Goal: Task Accomplishment & Management: Manage account settings

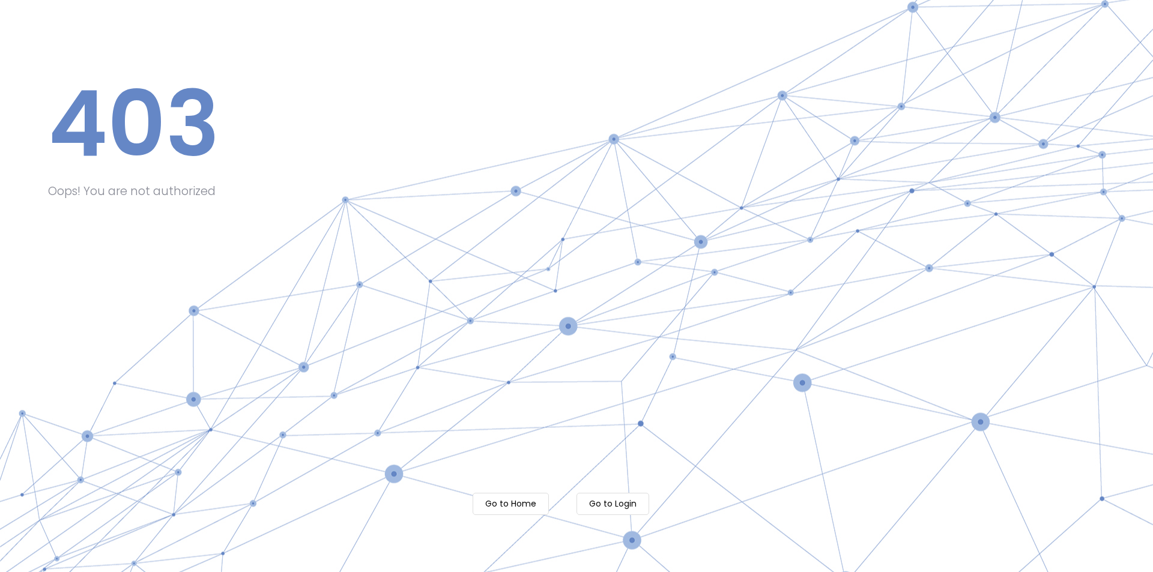
click at [639, 509] on m-button "Go to Login" at bounding box center [612, 504] width 73 height 22
click at [639, 504] on m-button "Go to Login" at bounding box center [612, 504] width 73 height 22
drag, startPoint x: 635, startPoint y: 486, endPoint x: 637, endPoint y: 509, distance: 22.3
click at [635, 497] on body "Processing... please wait 403 Oops! You are not authorized Go to Home Go to Log…" at bounding box center [576, 286] width 1153 height 572
click at [637, 509] on m-button "Go to Login" at bounding box center [612, 504] width 73 height 22
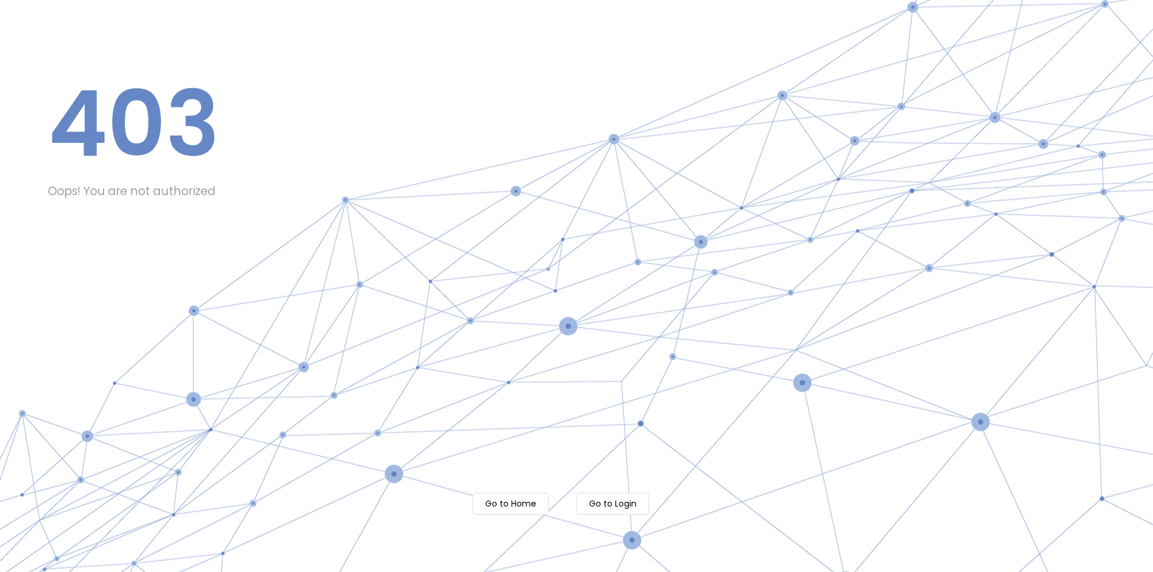
drag, startPoint x: 670, startPoint y: 495, endPoint x: 645, endPoint y: 501, distance: 25.3
click at [662, 500] on body "Processing... please wait 403 Oops! You are not authorized Go to Home Go to Log…" at bounding box center [576, 286] width 1153 height 572
click at [644, 501] on m-button "Go to Login" at bounding box center [612, 504] width 73 height 22
click at [623, 500] on body "Processing... please wait 403 Oops! You are not authorized Go to Home Go to Log…" at bounding box center [576, 286] width 1153 height 572
click at [620, 503] on m-button "Go to Login" at bounding box center [612, 504] width 73 height 22
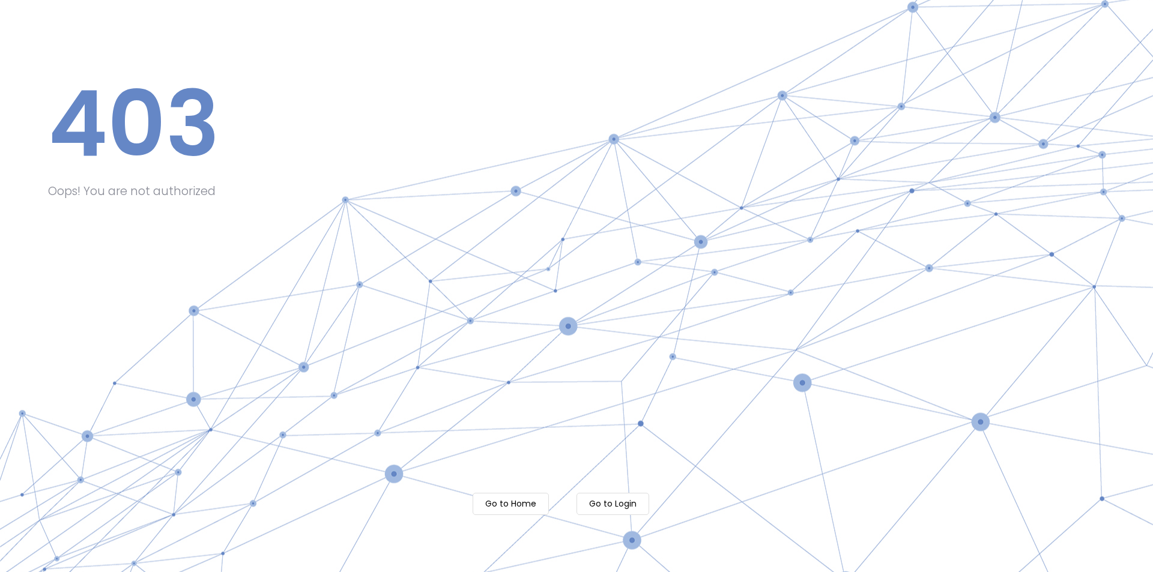
click at [618, 498] on m-button "Go to Login" at bounding box center [612, 504] width 73 height 22
click at [618, 497] on m-button "Go to Login" at bounding box center [612, 504] width 73 height 22
click at [618, 497] on div at bounding box center [576, 286] width 1153 height 572
click at [614, 500] on m-button "Go to Login" at bounding box center [612, 504] width 73 height 22
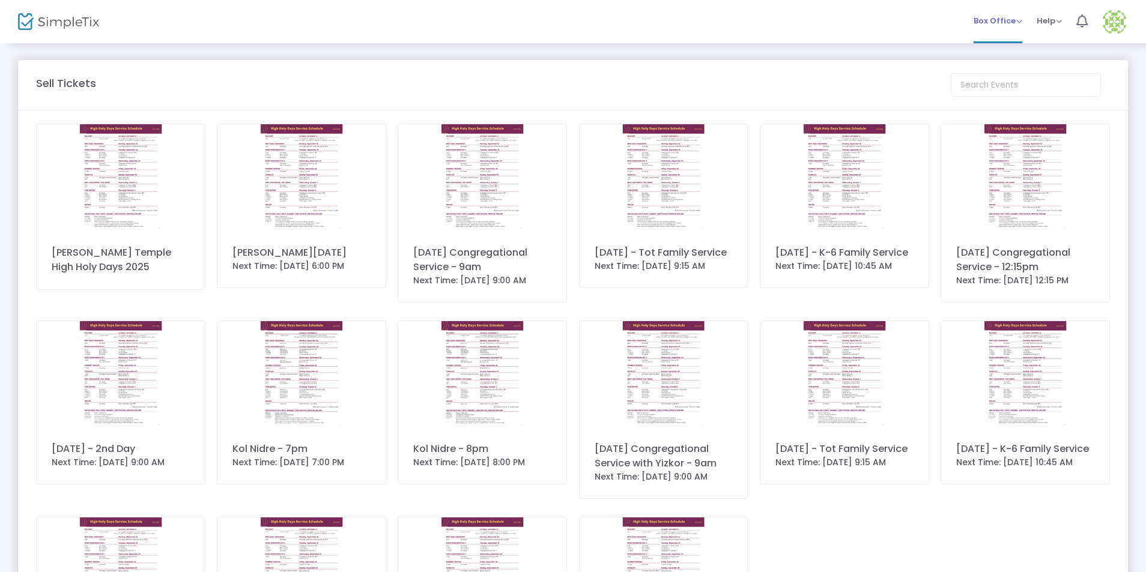
click at [1014, 22] on span "Box Office" at bounding box center [997, 20] width 49 height 11
click at [1021, 69] on li "Bookings" at bounding box center [1016, 63] width 86 height 23
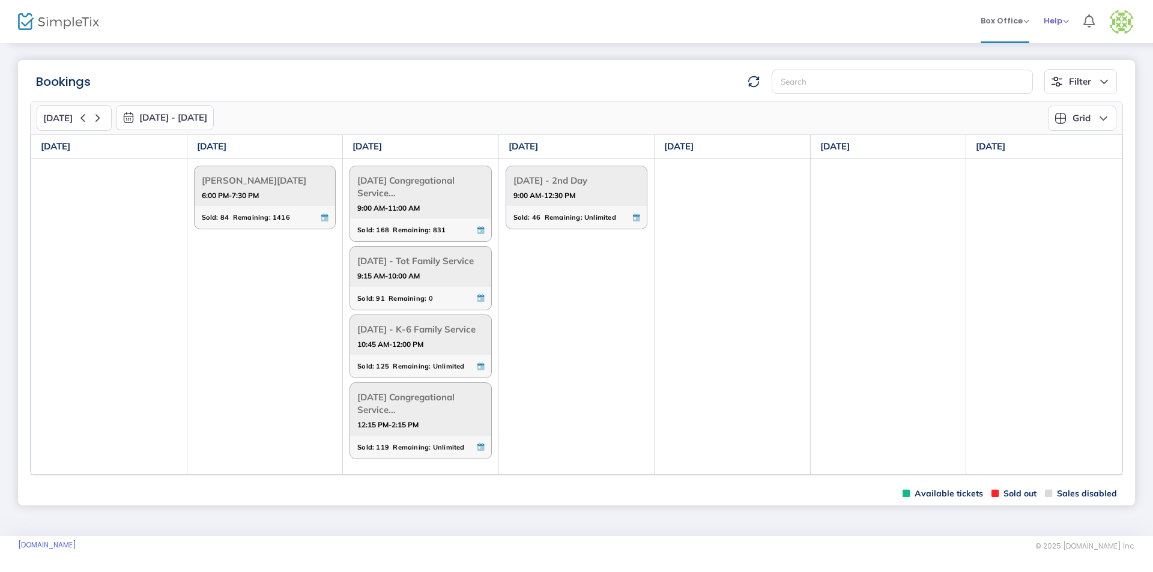
click at [1059, 2] on link "Help View Docs Contact Support" at bounding box center [1056, 21] width 25 height 43
click at [1015, 22] on span "Box Office" at bounding box center [1005, 20] width 49 height 11
click at [1021, 39] on li "Sell Tickets" at bounding box center [1024, 40] width 86 height 23
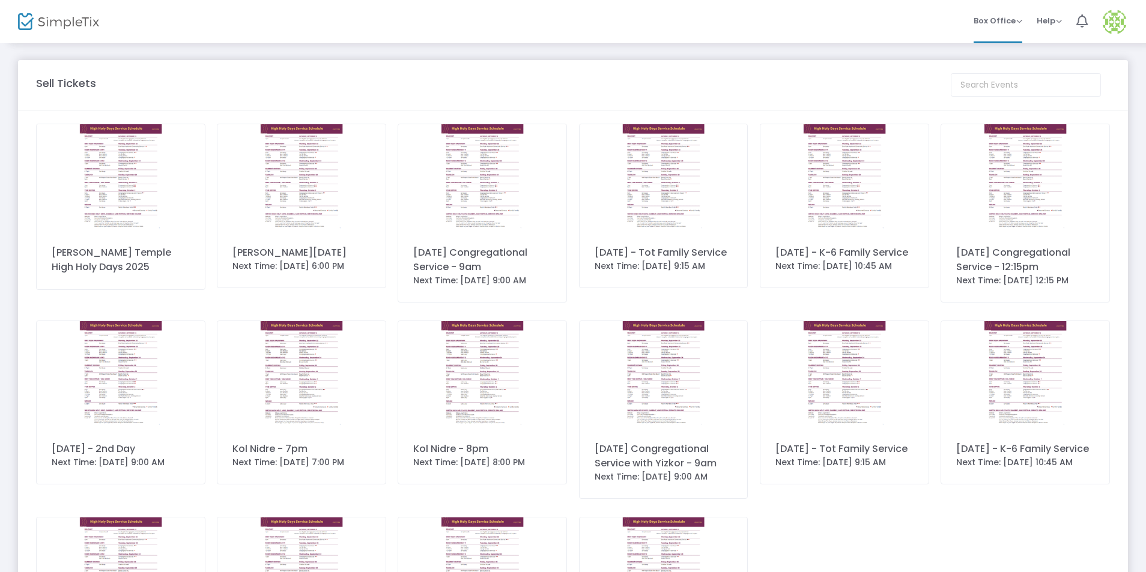
click at [83, 185] on img at bounding box center [121, 177] width 168 height 106
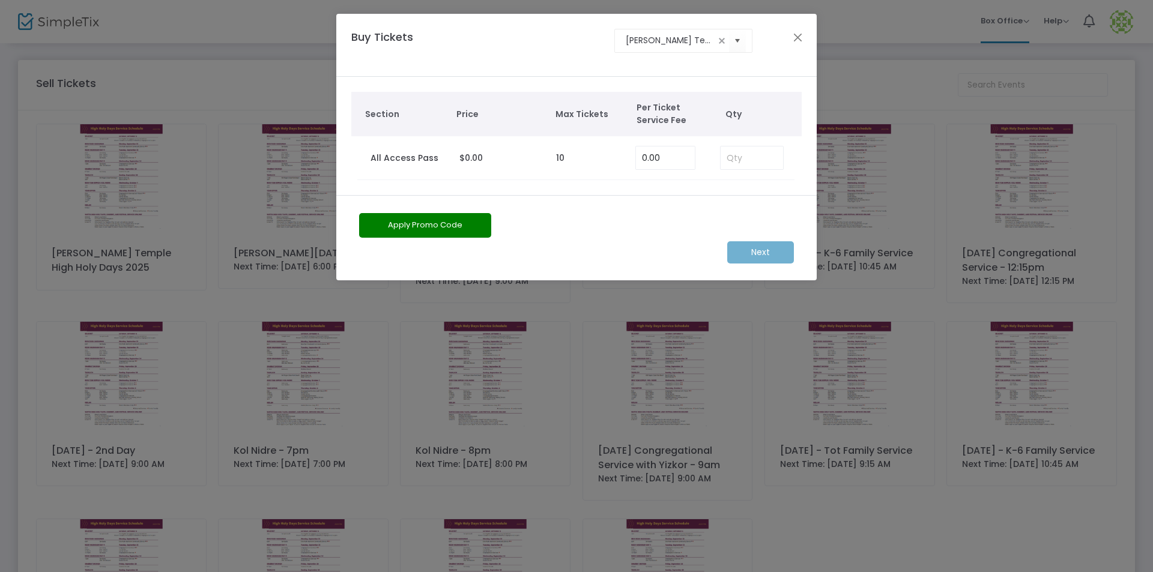
drag, startPoint x: 802, startPoint y: 29, endPoint x: 853, endPoint y: 41, distance: 52.4
click at [801, 30] on div "Buy Tickets Stephen Wise Temple High Holy Days 2025" at bounding box center [576, 46] width 480 height 64
click at [800, 34] on button "Close" at bounding box center [798, 37] width 16 height 16
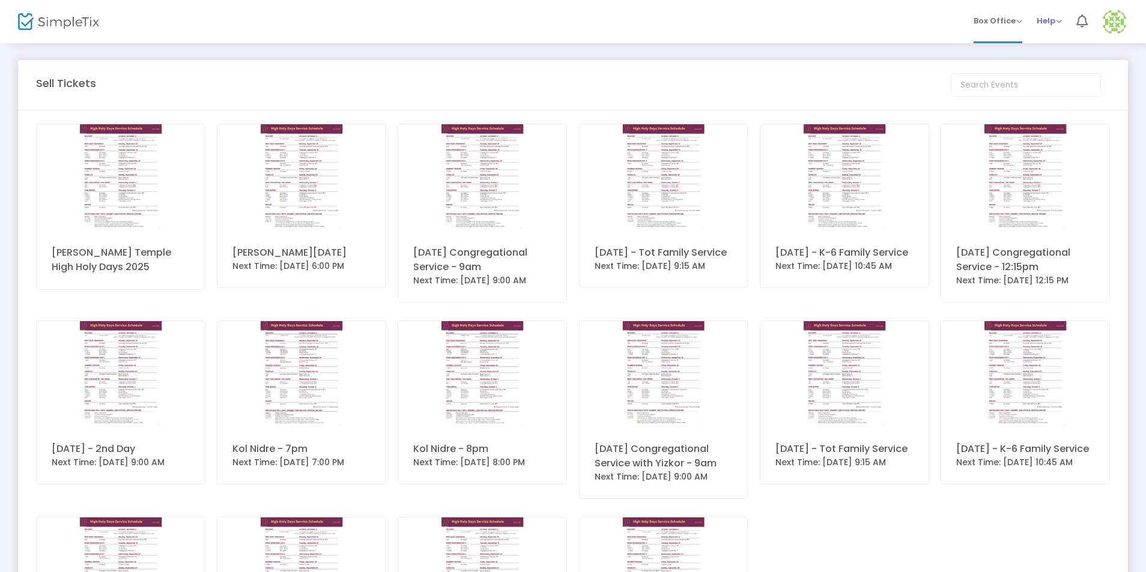
click at [1044, 20] on span "Help" at bounding box center [1048, 20] width 25 height 11
click at [1121, 20] on img at bounding box center [1114, 22] width 25 height 25
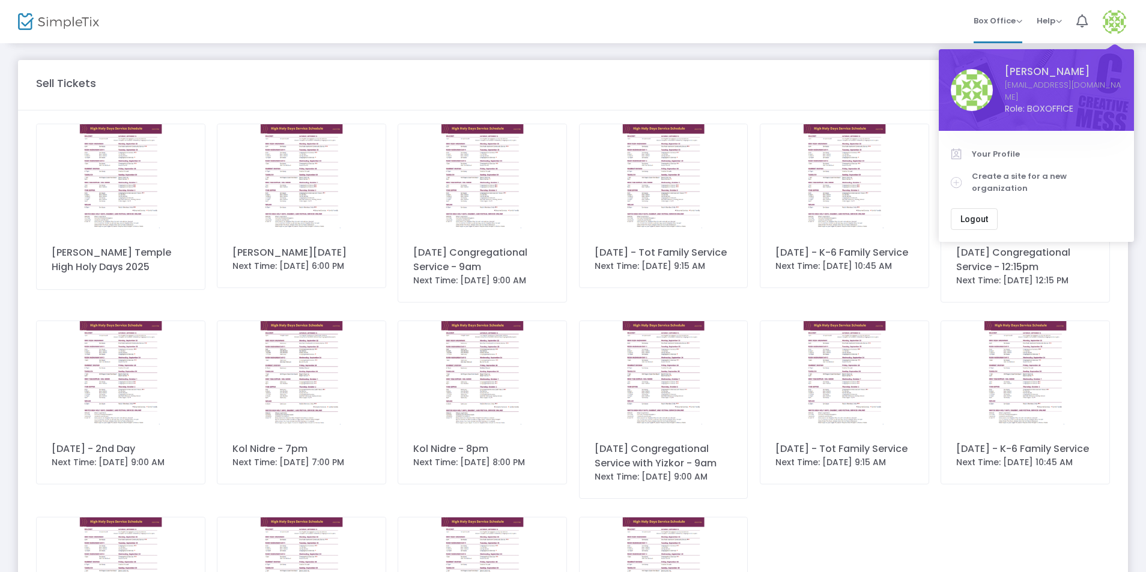
click at [585, 54] on div "Sell Tickets Stephen Wise Temple High Holy Days 2025 Erev Rosh Hashanah Next Ti…" at bounding box center [573, 408] width 1146 height 733
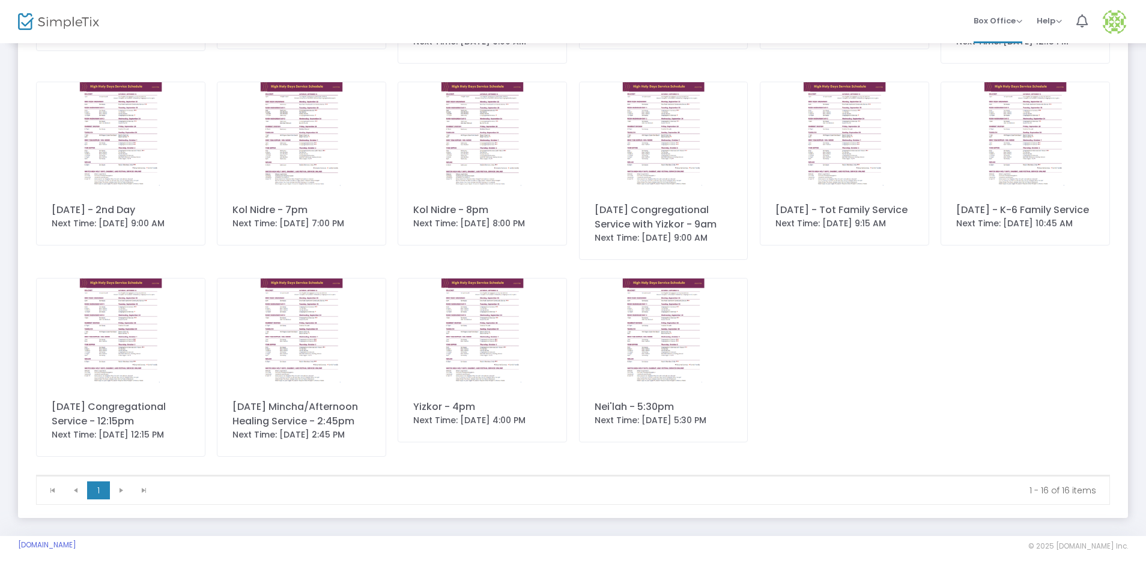
scroll to position [268, 0]
click at [100, 556] on div "StephenWiseTemple.simpletix.com © 2025 SimpleTix.com Inc. About Privacy T&C Pur…" at bounding box center [573, 554] width 1110 height 28
click at [76, 548] on link "[DOMAIN_NAME]" at bounding box center [47, 545] width 58 height 10
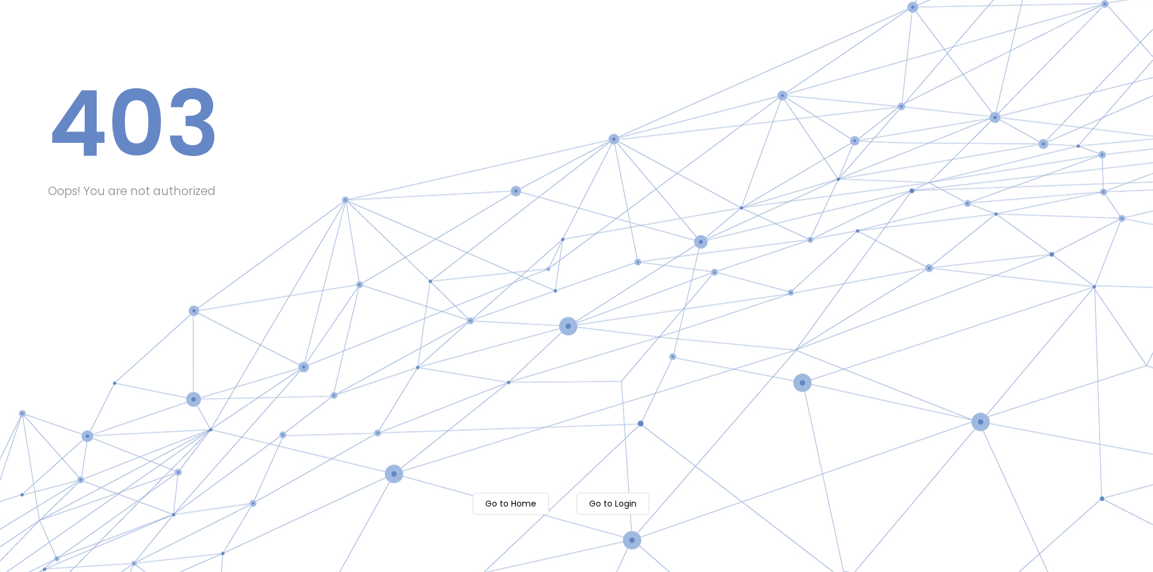
click at [620, 502] on m-button "Go to Login" at bounding box center [612, 504] width 73 height 22
click at [608, 506] on m-button "Go to Login" at bounding box center [612, 504] width 73 height 22
